Goal: Information Seeking & Learning: Learn about a topic

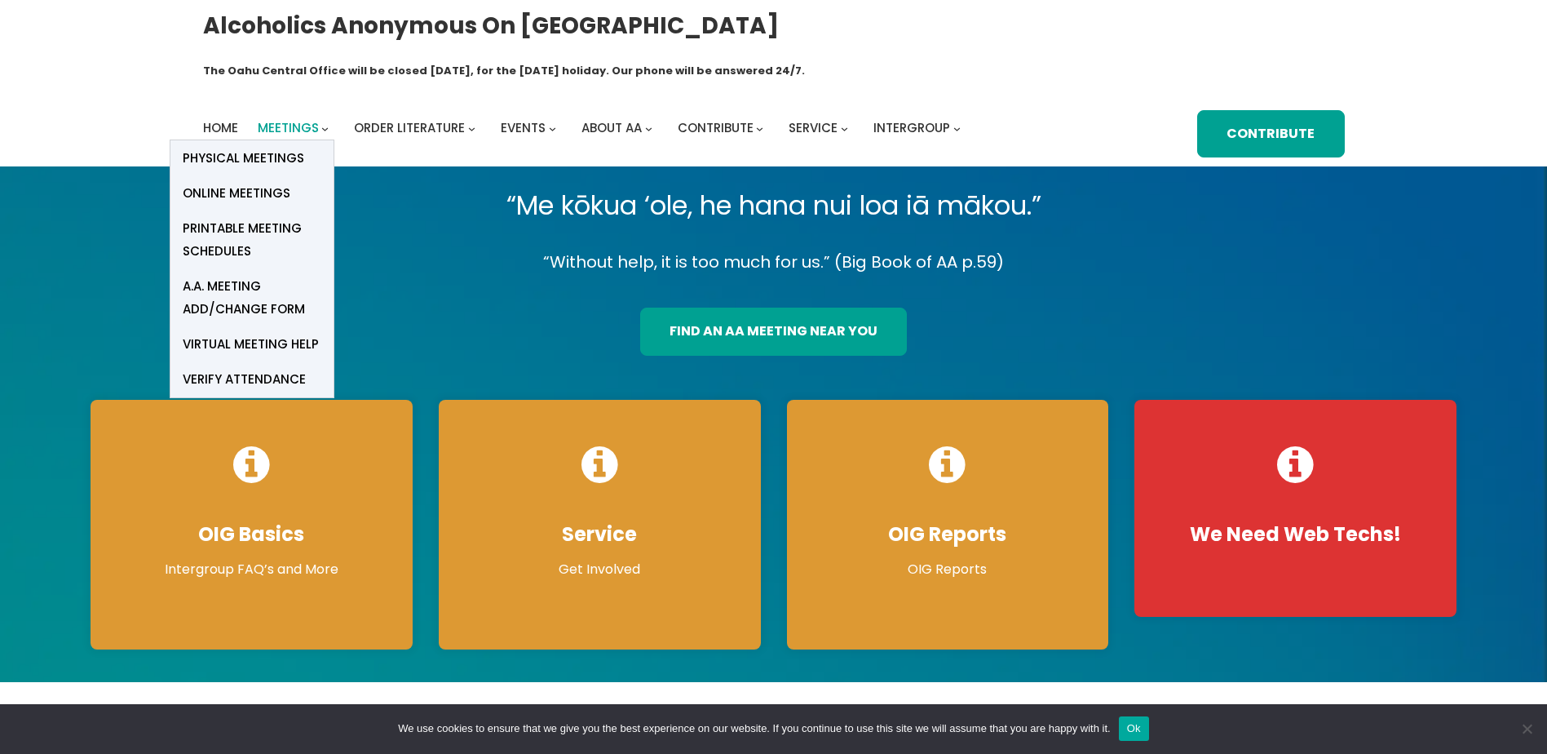
click at [286, 119] on span "Meetings" at bounding box center [288, 127] width 61 height 17
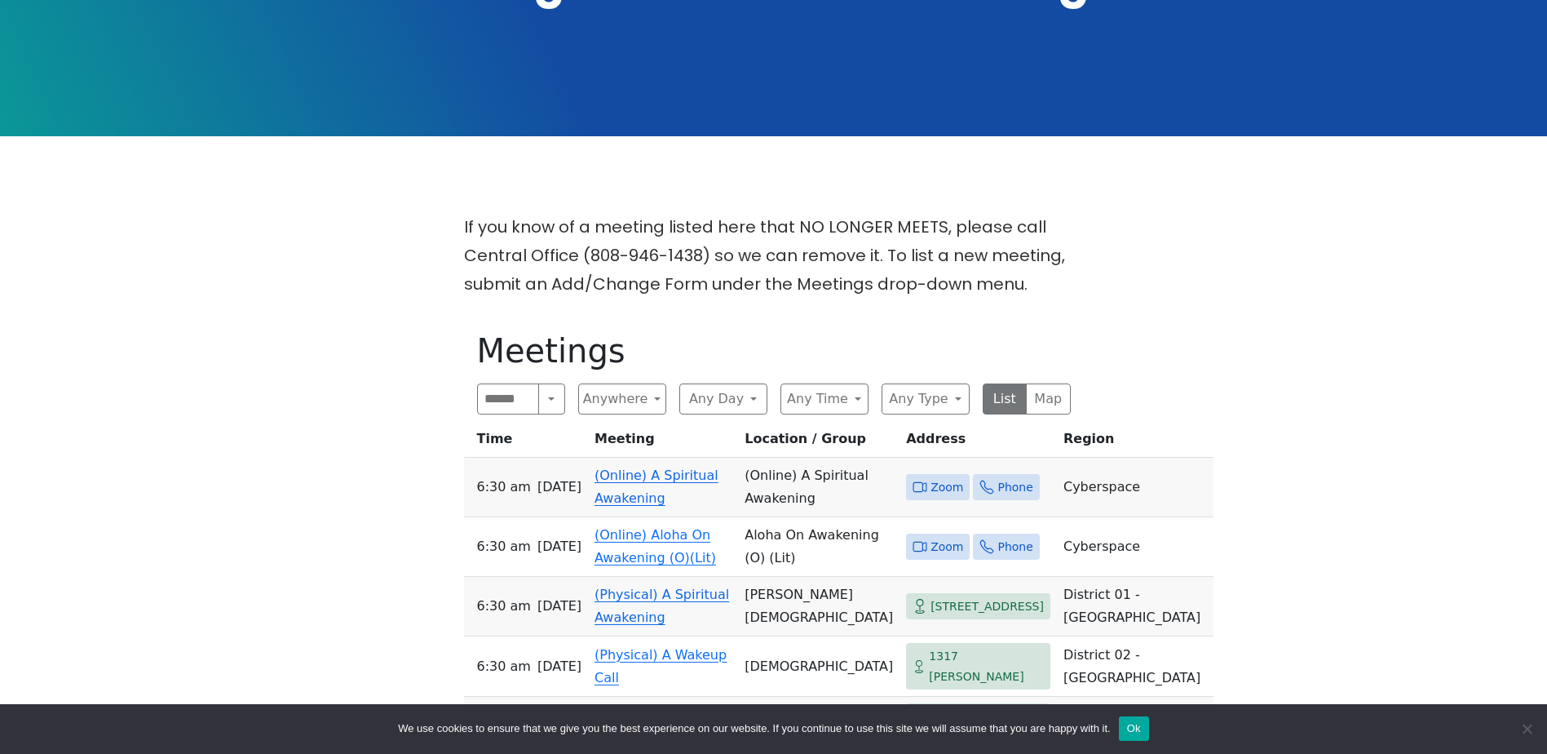
scroll to position [449, 0]
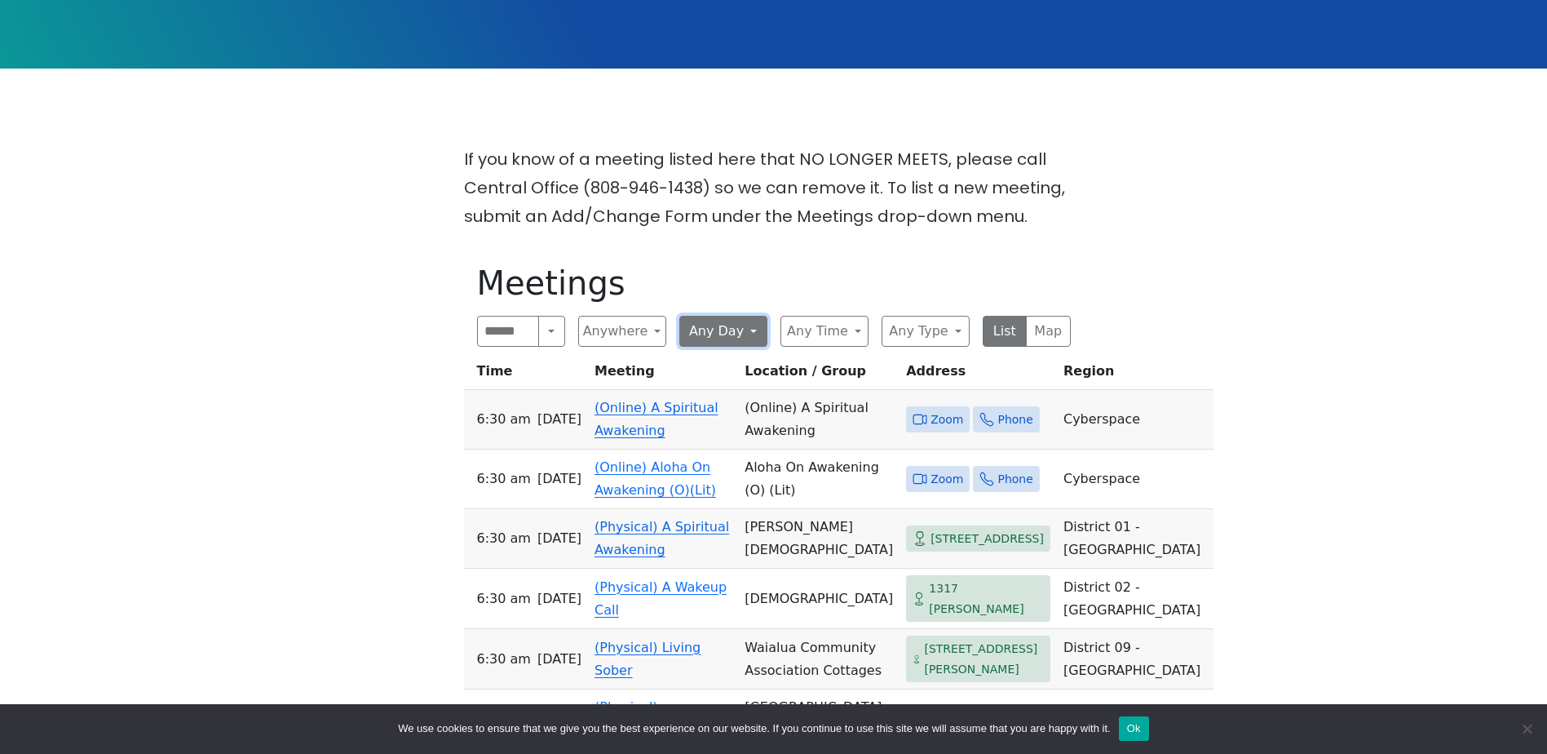
click at [730, 316] on button "Any Day" at bounding box center [723, 331] width 88 height 31
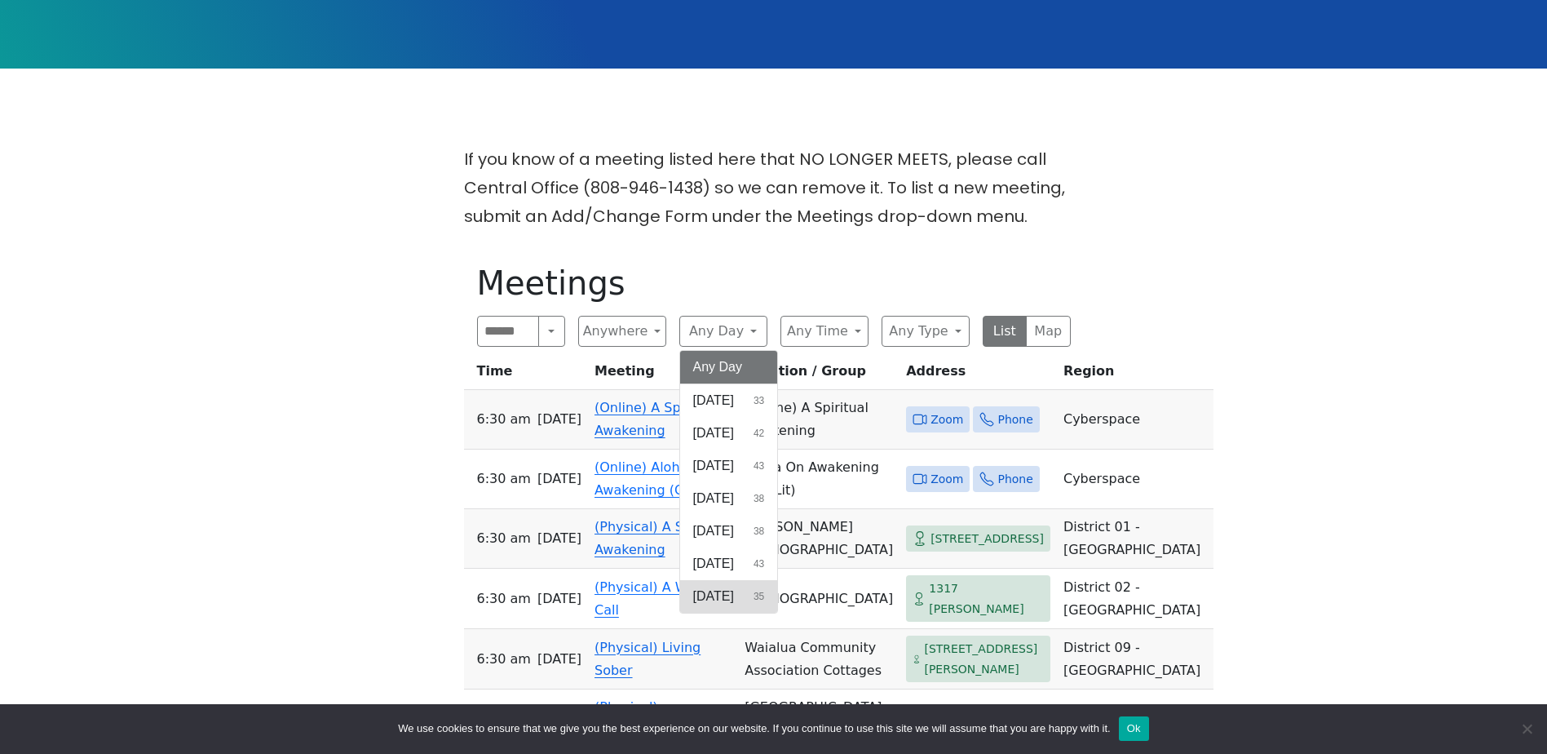
click at [734, 586] on span "Saturday" at bounding box center [713, 596] width 41 height 20
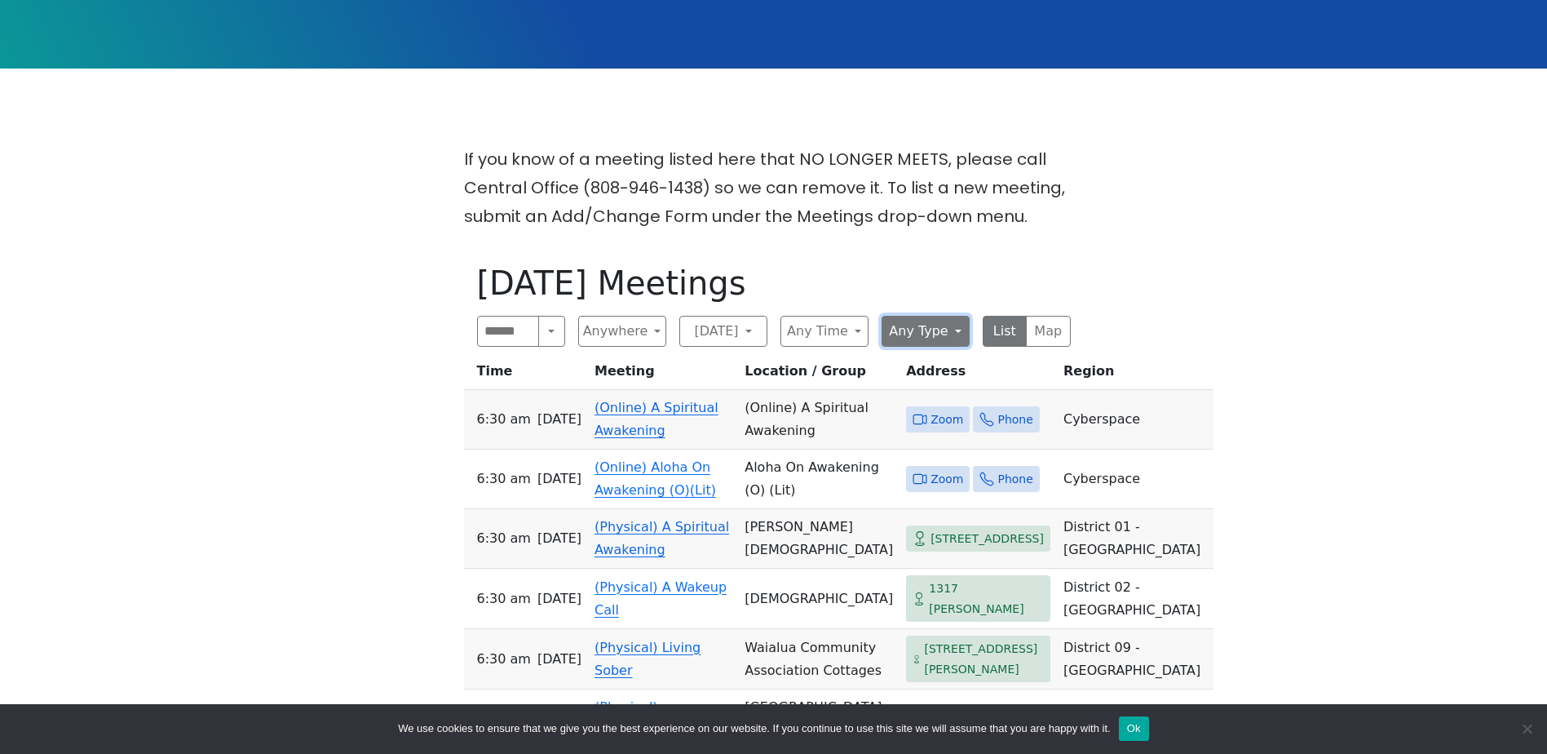
click at [922, 316] on button "Any Type" at bounding box center [926, 331] width 88 height 31
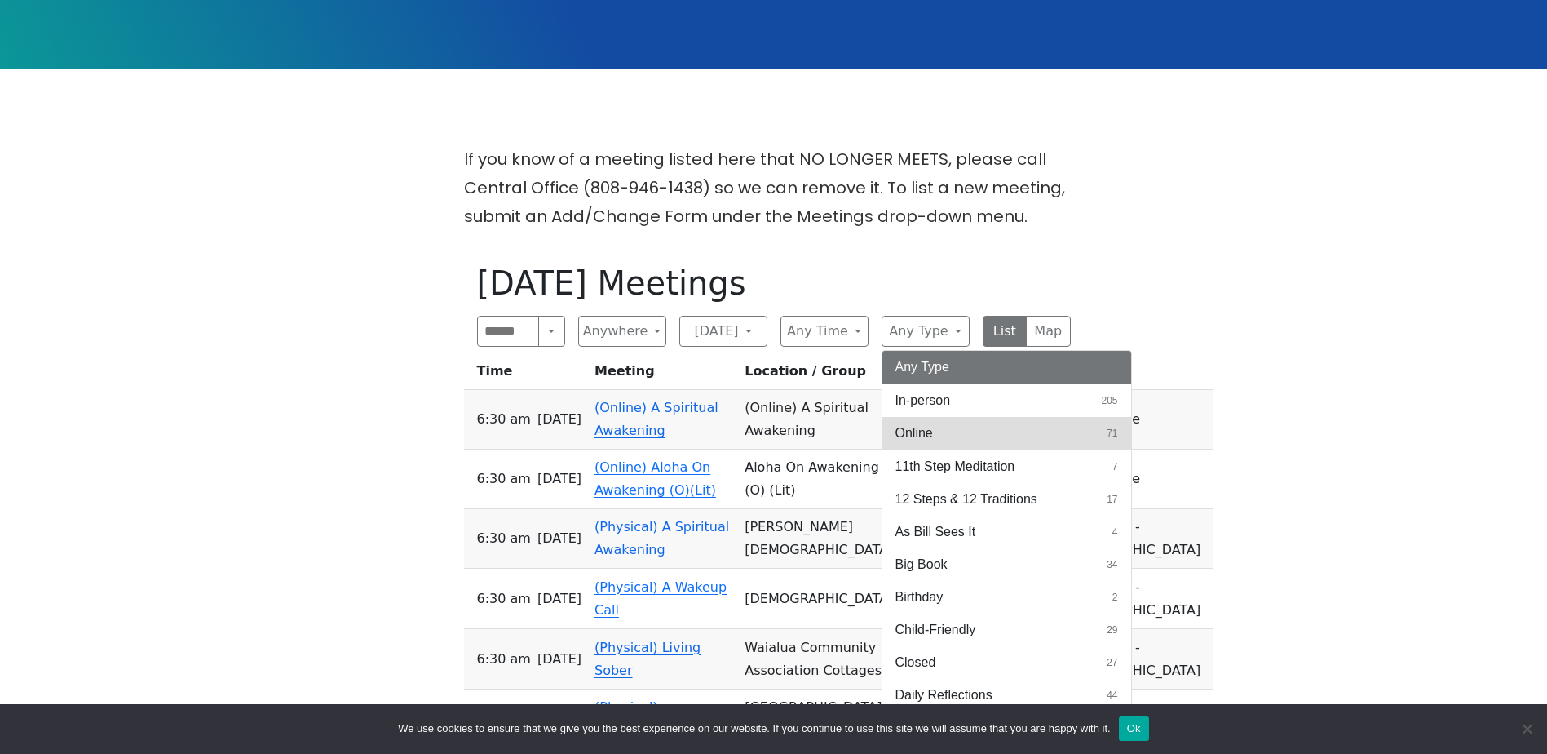
click at [924, 423] on span "Online" at bounding box center [914, 433] width 38 height 20
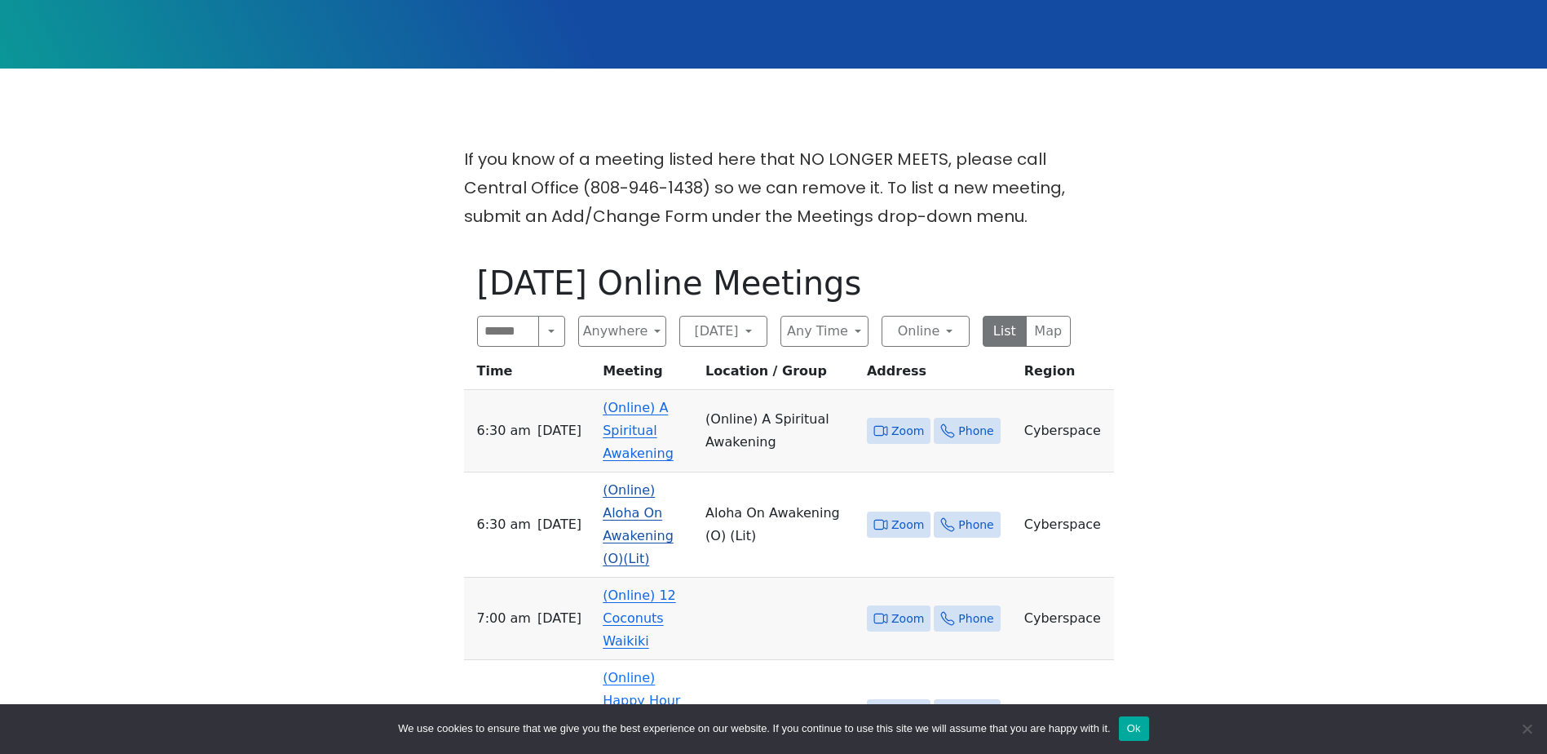
click at [634, 482] on link "(Online) Aloha On Awakening (O)(Lit)" at bounding box center [638, 524] width 71 height 84
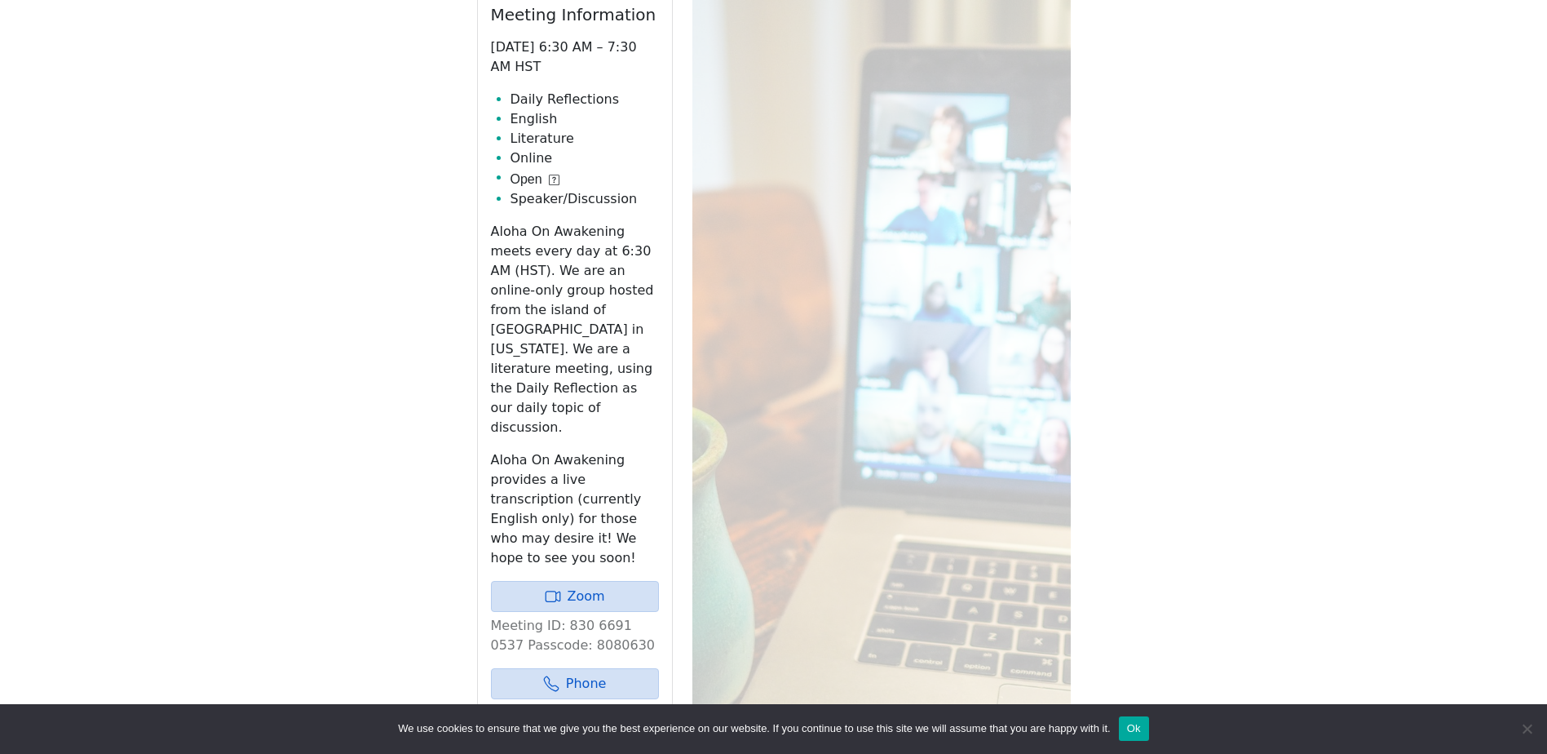
scroll to position [826, 0]
